Goal: Transaction & Acquisition: Purchase product/service

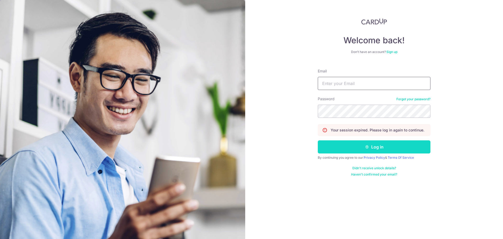
type input "arthurangth@gmail.com"
click at [352, 144] on button "Log in" at bounding box center [374, 146] width 113 height 13
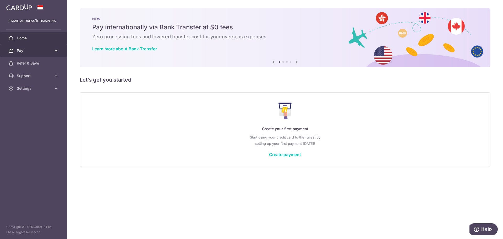
click at [36, 50] on span "Pay" at bounding box center [34, 50] width 35 height 5
click at [174, 82] on h5 "Let’s get you started" at bounding box center [285, 79] width 411 height 8
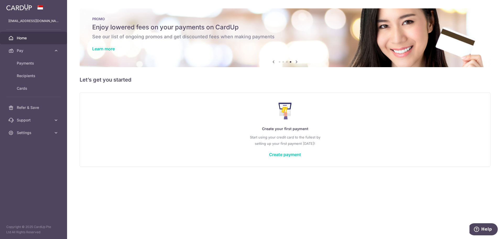
click at [199, 155] on div "Create your first payment Start using your credit card to the fullest by settin…" at bounding box center [285, 129] width 398 height 62
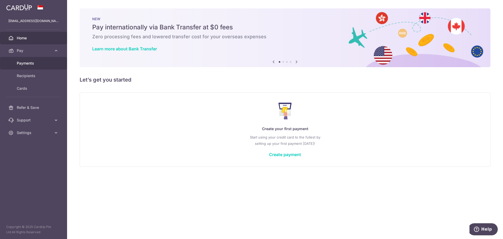
click at [42, 62] on span "Payments" at bounding box center [34, 63] width 35 height 5
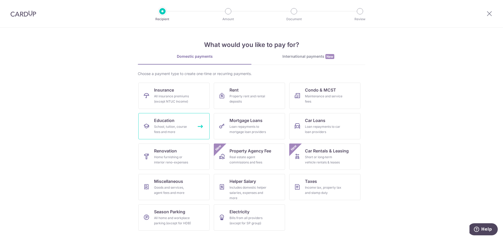
click at [163, 125] on div "School, tuition, course fees and more" at bounding box center [173, 129] width 38 height 10
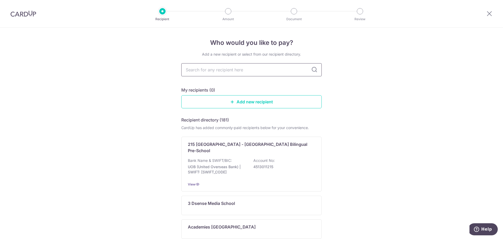
click at [234, 69] on input "text" at bounding box center [251, 69] width 140 height 13
click at [210, 101] on link "Add new recipient" at bounding box center [251, 101] width 140 height 13
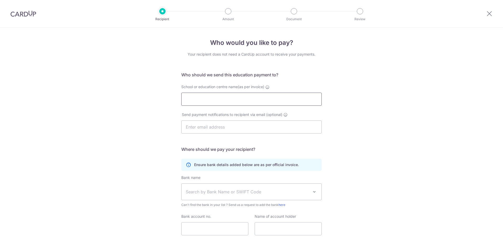
click at [210, 101] on input "School or education centre name(as per invoice)" at bounding box center [251, 99] width 140 height 13
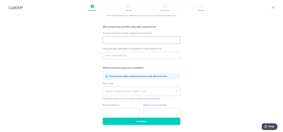
scroll to position [38, 0]
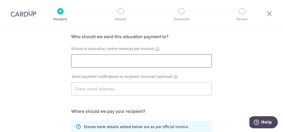
click at [146, 60] on input "School or education centre name(as per invoice)" at bounding box center [141, 60] width 140 height 13
paste input "National Institute of Education"
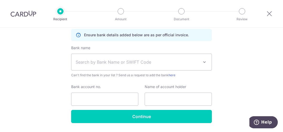
scroll to position [143, 0]
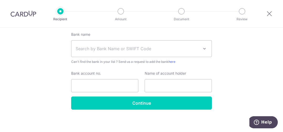
type input "National Institute of Education"
click at [143, 49] on span "Search by Bank Name or SWIFT Code" at bounding box center [136, 48] width 123 height 6
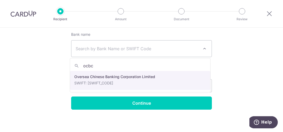
type input "ocbc"
select select "12"
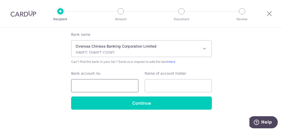
click at [100, 84] on input "Bank account no." at bounding box center [104, 85] width 67 height 13
paste input "518-041272-001"
type input "518-041272-001"
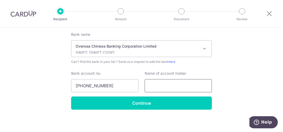
click at [175, 87] on input "text" at bounding box center [177, 85] width 67 height 13
paste input "National Institute of Education"
type input "National Institute of Education"
click at [242, 85] on div "Who would you like to pay? Your recipient does not need a CardUp account to rec…" at bounding box center [141, 9] width 283 height 250
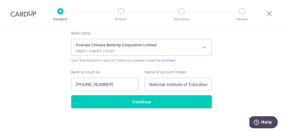
scroll to position [145, 0]
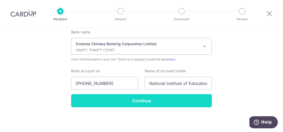
click at [123, 101] on input "Continue" at bounding box center [141, 100] width 140 height 13
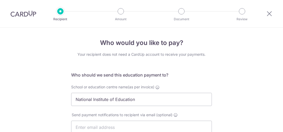
scroll to position [158, 0]
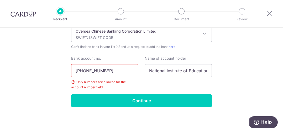
click at [83, 71] on input "[PHONE_NUMBER]" at bounding box center [104, 70] width 67 height 13
click at [98, 71] on input "518041272-001" at bounding box center [104, 70] width 67 height 13
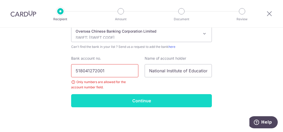
type input "518041272001"
click at [116, 101] on input "Continue" at bounding box center [141, 100] width 140 height 13
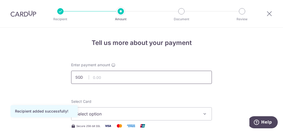
click at [97, 78] on input "text" at bounding box center [141, 77] width 140 height 13
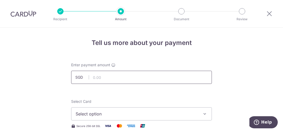
click at [115, 79] on input "text" at bounding box center [141, 77] width 140 height 13
paste input "14,703.99"
type input "14,703.99"
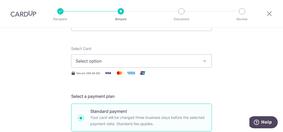
scroll to position [52, 0]
click at [148, 60] on span "Select option" at bounding box center [136, 61] width 122 height 6
click at [111, 78] on span "Add credit card" at bounding box center [146, 75] width 122 height 5
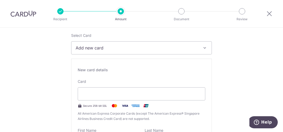
scroll to position [79, 0]
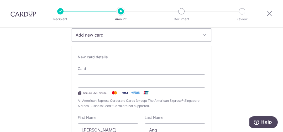
type input "03 / 2030"
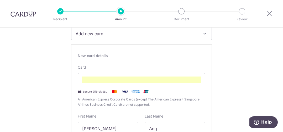
click at [134, 62] on div "New card details Card Secure 256-bit SSL All American Express Corporate Cards (…" at bounding box center [141, 119] width 140 height 150
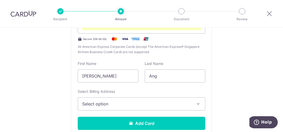
scroll to position [159, 0]
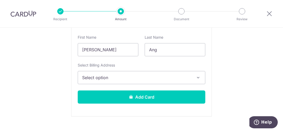
click at [129, 75] on span "Select option" at bounding box center [136, 77] width 109 height 6
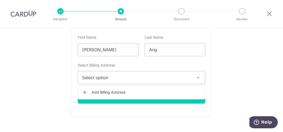
click at [125, 72] on button "Select option" at bounding box center [141, 77] width 127 height 13
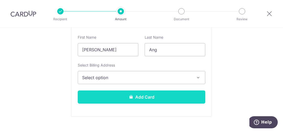
click at [131, 98] on icon at bounding box center [131, 96] width 4 height 4
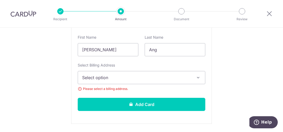
click at [125, 74] on button "Select option" at bounding box center [141, 77] width 127 height 13
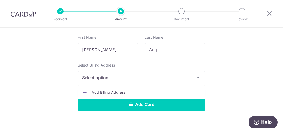
click at [120, 88] on link "Add Billing Address" at bounding box center [141, 91] width 127 height 9
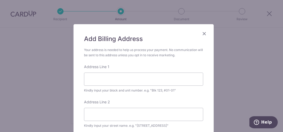
scroll to position [26, 0]
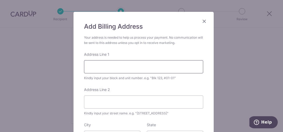
click at [119, 66] on input "Address Line 1" at bounding box center [143, 66] width 119 height 13
type input "[STREET_ADDRESS][PERSON_NAME]"
type input "#09-141"
type input "680501"
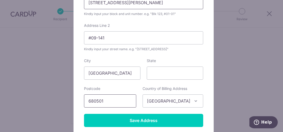
scroll to position [99, 0]
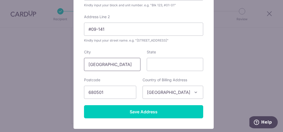
click at [126, 66] on input "[GEOGRAPHIC_DATA]" at bounding box center [112, 64] width 56 height 13
click at [161, 66] on input "State" at bounding box center [175, 64] width 56 height 13
paste input "[GEOGRAPHIC_DATA]"
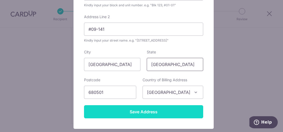
type input "[GEOGRAPHIC_DATA]"
click at [156, 113] on input "Save Address" at bounding box center [143, 111] width 119 height 13
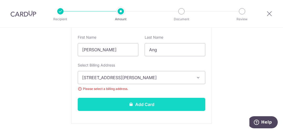
click at [143, 108] on button "Add Card" at bounding box center [141, 103] width 127 height 13
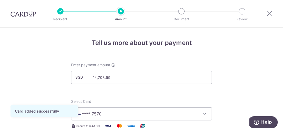
scroll to position [26, 0]
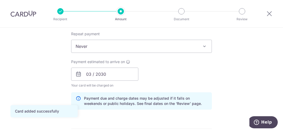
scroll to position [236, 0]
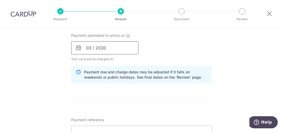
click at [112, 49] on input "03 / 2030" at bounding box center [104, 47] width 67 height 13
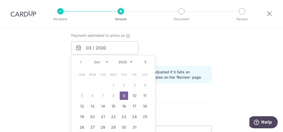
click at [120, 97] on link "9" at bounding box center [124, 95] width 8 height 8
type input "[DATE]"
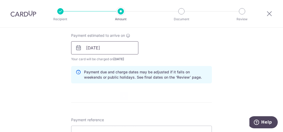
click at [125, 47] on input "[DATE]" at bounding box center [104, 47] width 67 height 13
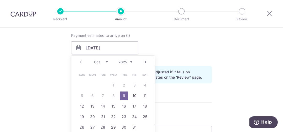
click at [111, 95] on table "Sun Mon Tue Wed Thu Fri Sat 1 2 3 4 5 6 7 8 9 10 11 12 13 14 15 16 17 18 19 20 …" at bounding box center [113, 100] width 73 height 63
click at [54, 71] on div "Tell us more about your payment Enter payment amount SGD 14,703.99 14703.99 Car…" at bounding box center [141, 40] width 283 height 496
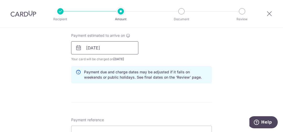
click at [105, 50] on input "[DATE]" at bounding box center [104, 47] width 67 height 13
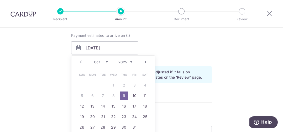
click at [123, 94] on link "9" at bounding box center [124, 95] width 8 height 8
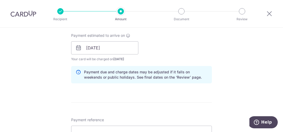
click at [125, 91] on form "Enter payment amount SGD 14,703.99 14703.99 Card added successfully Select Card…" at bounding box center [141, 44] width 140 height 436
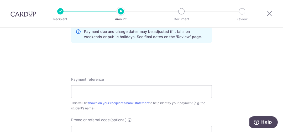
scroll to position [288, 0]
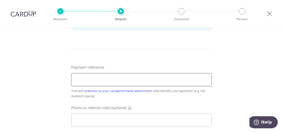
click at [84, 76] on input "Payment reference" at bounding box center [141, 79] width 140 height 13
click at [121, 82] on input "Payment reference" at bounding box center [141, 79] width 140 height 13
paste input "G2560006J"
type input "G2560006J"
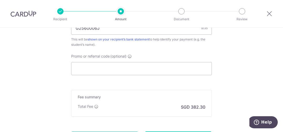
scroll to position [341, 0]
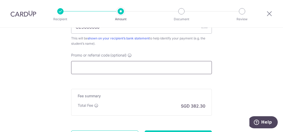
click at [80, 68] on input "Promo or referral code (optional)" at bounding box center [141, 67] width 140 height 13
click at [118, 68] on input "Promo or referral code (optional)" at bounding box center [141, 67] width 140 height 13
paste input "OFF225"
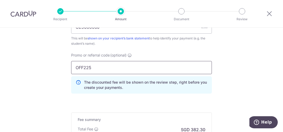
type input "OFF225"
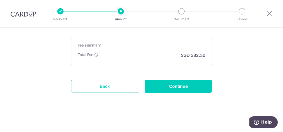
scroll to position [415, 0]
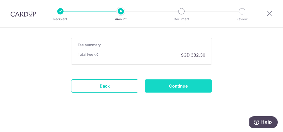
click at [162, 89] on input "Continue" at bounding box center [177, 85] width 67 height 13
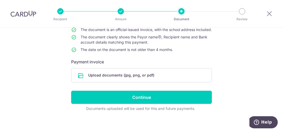
scroll to position [26, 0]
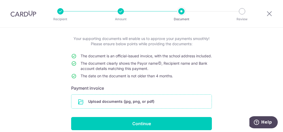
click at [131, 101] on input "file" at bounding box center [141, 101] width 140 height 14
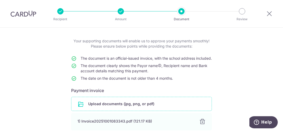
scroll to position [0, 0]
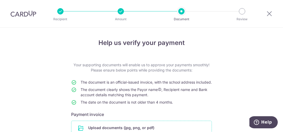
click at [123, 11] on div at bounding box center [120, 11] width 6 height 6
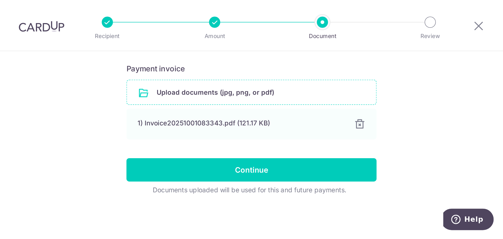
scroll to position [83, 0]
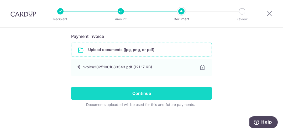
click at [155, 94] on input "Continue" at bounding box center [141, 92] width 140 height 13
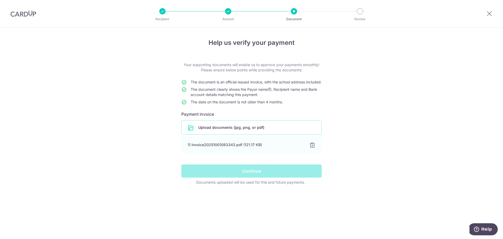
scroll to position [0, 0]
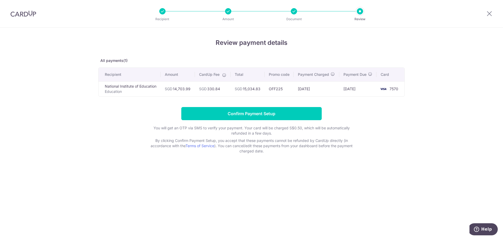
click at [69, 108] on div "Review payment details All payments(1) Recipient Amount CardUp Fee Total Promo …" at bounding box center [251, 133] width 503 height 211
click at [192, 120] on input "Confirm Payment Setup" at bounding box center [251, 113] width 140 height 13
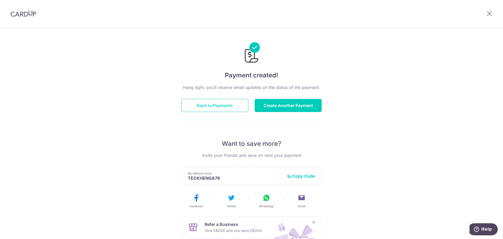
click at [216, 108] on button "Back to Payments" at bounding box center [214, 105] width 67 height 13
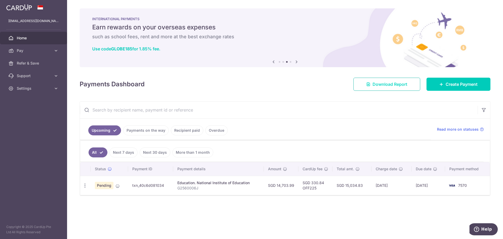
click at [364, 83] on link "Download Report" at bounding box center [387, 84] width 67 height 13
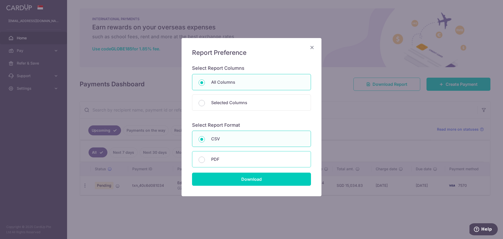
click at [220, 164] on div "PDF" at bounding box center [251, 159] width 119 height 16
radio input "false"
radio input "true"
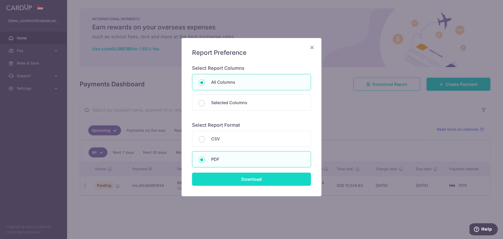
click at [224, 182] on input "Download" at bounding box center [251, 178] width 119 height 13
